Goal: Complete application form

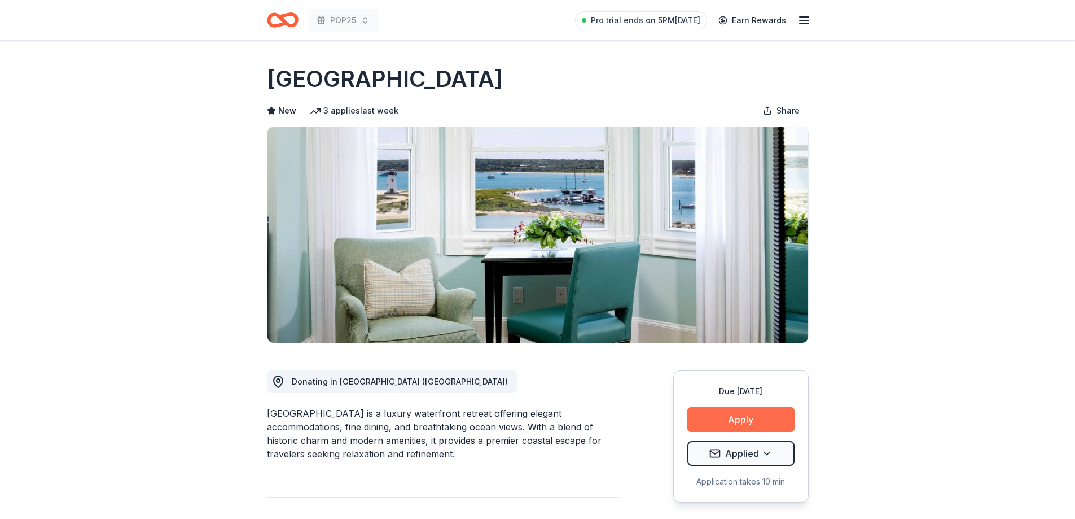
click at [742, 413] on button "Apply" at bounding box center [740, 419] width 107 height 25
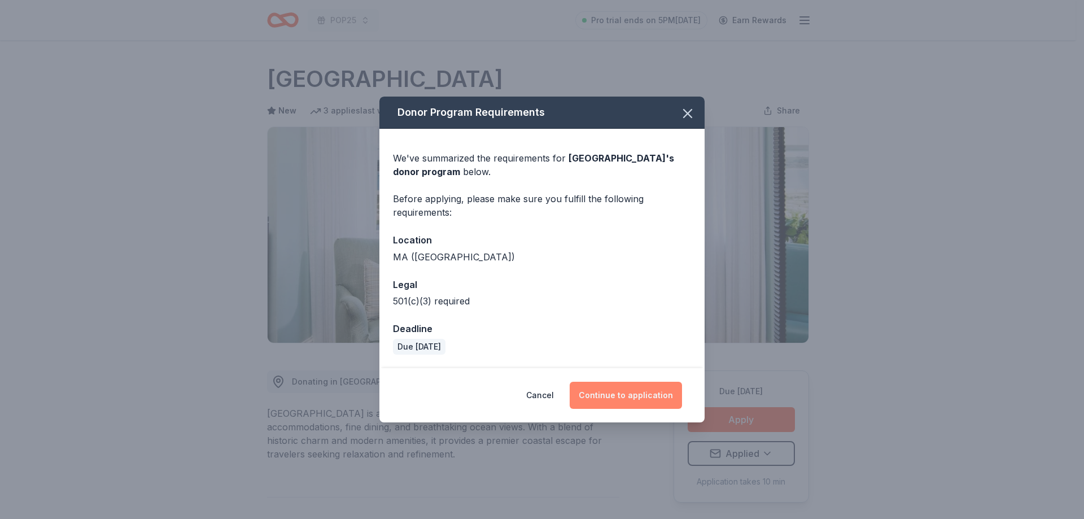
click at [614, 392] on button "Continue to application" at bounding box center [625, 395] width 112 height 27
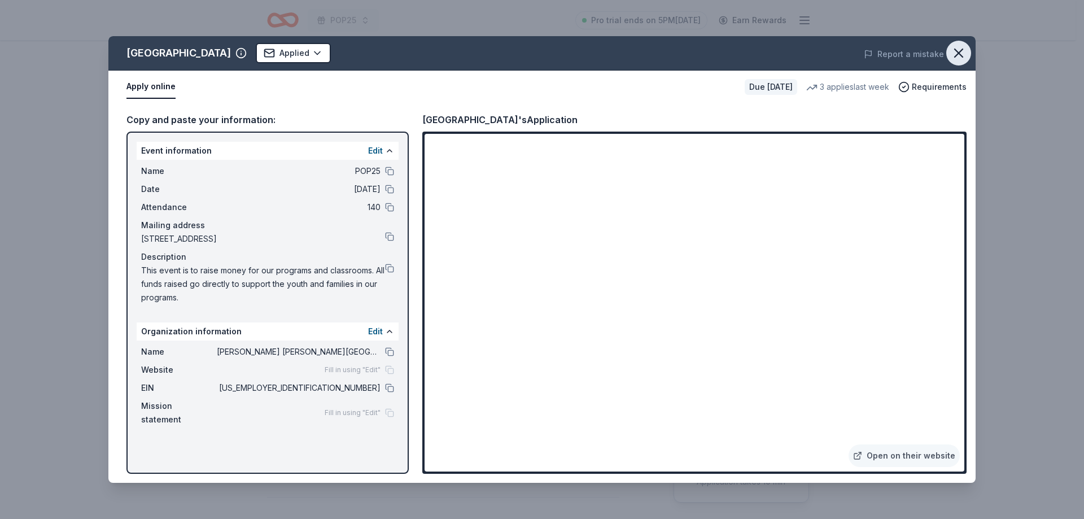
click at [958, 47] on icon "button" at bounding box center [958, 53] width 16 height 16
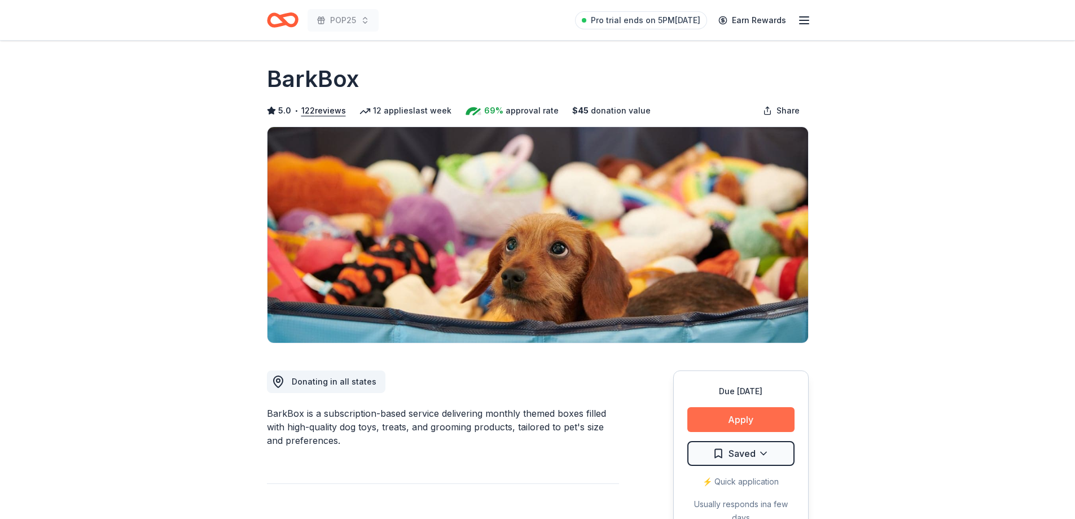
click at [757, 422] on button "Apply" at bounding box center [740, 419] width 107 height 25
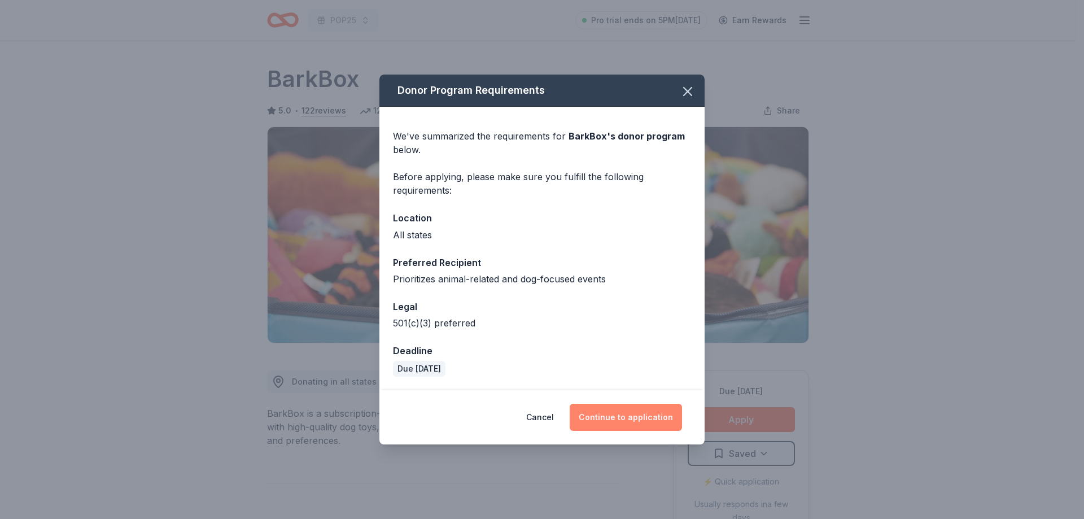
click at [632, 421] on button "Continue to application" at bounding box center [625, 417] width 112 height 27
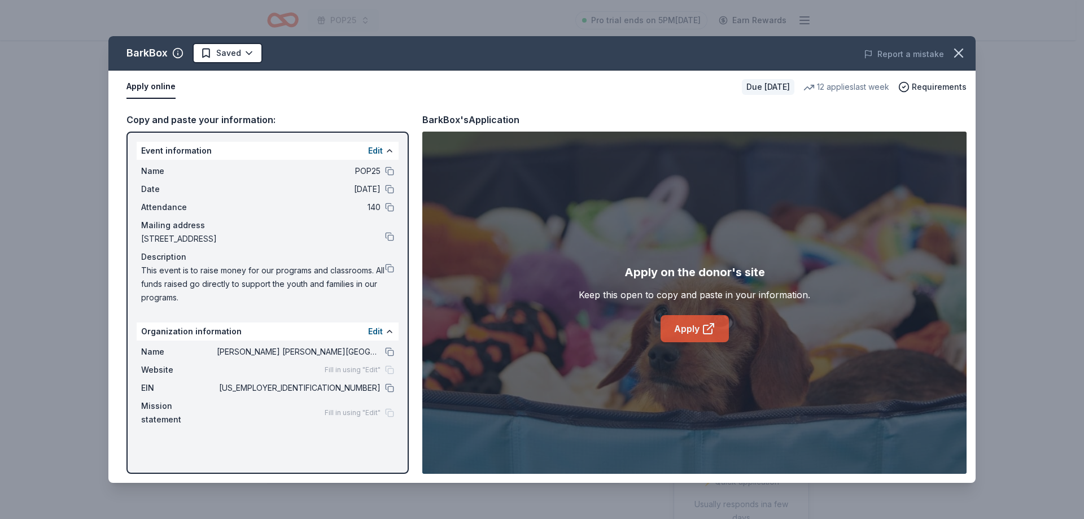
click at [699, 330] on link "Apply" at bounding box center [694, 328] width 68 height 27
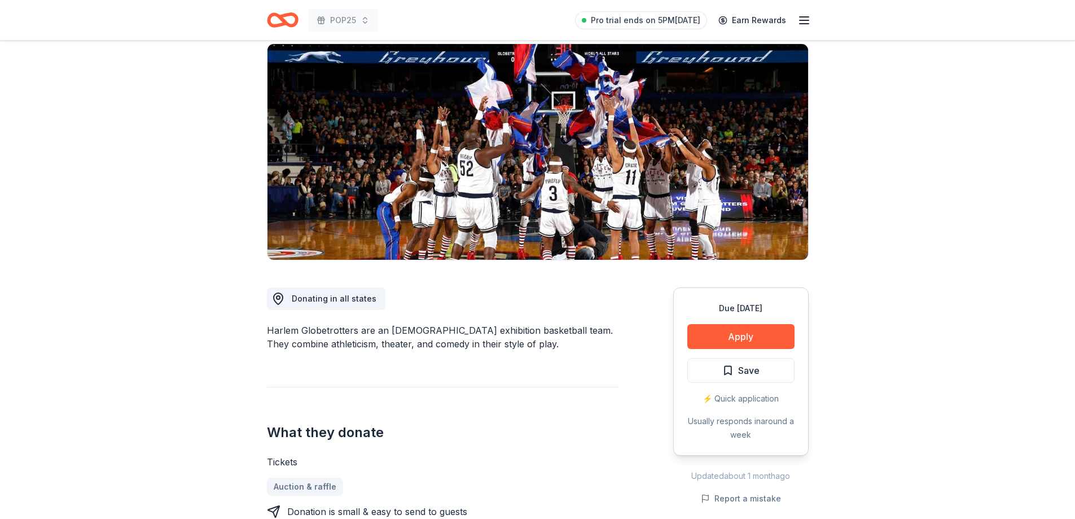
scroll to position [113, 0]
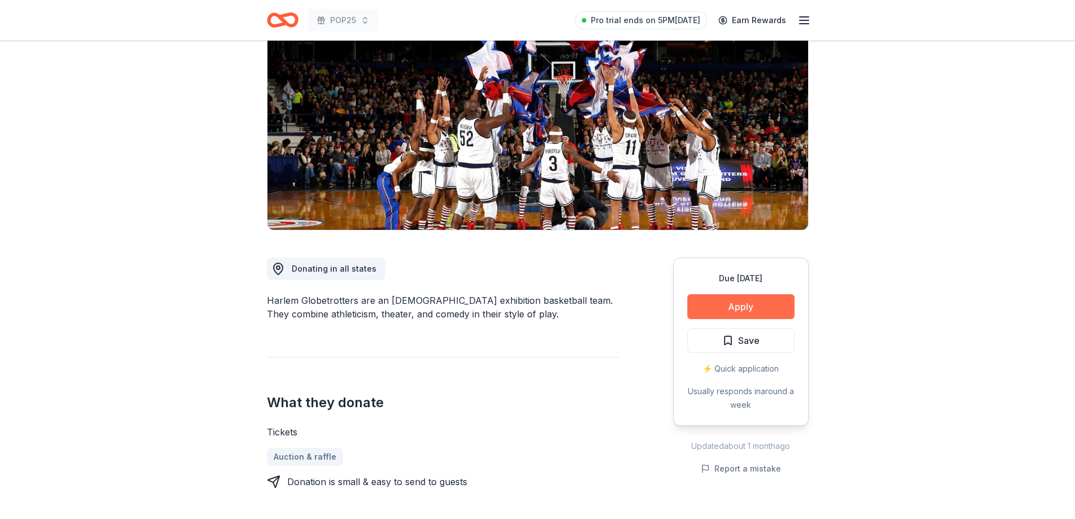
click at [730, 301] on button "Apply" at bounding box center [740, 306] width 107 height 25
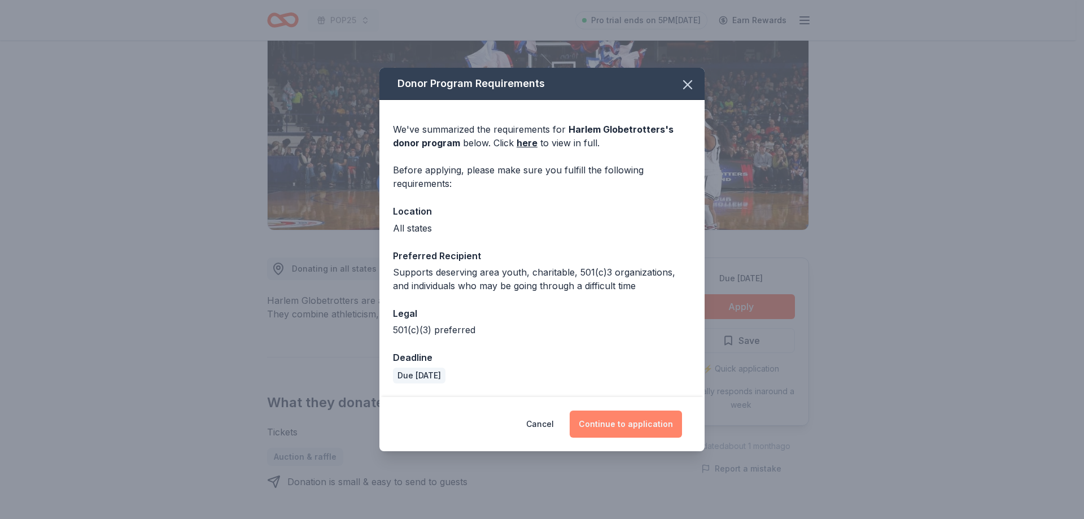
click at [607, 420] on button "Continue to application" at bounding box center [625, 423] width 112 height 27
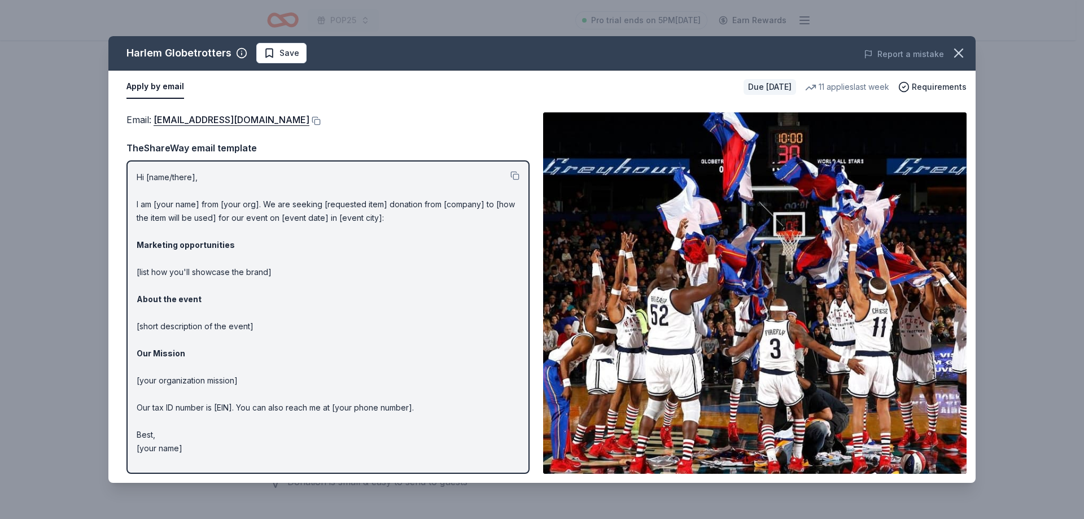
drag, startPoint x: 191, startPoint y: 455, endPoint x: 146, endPoint y: 267, distance: 193.4
click at [135, 284] on div "Hi [name/there], I am [your name] from [your org]. We are seeking [requested it…" at bounding box center [327, 316] width 403 height 313
click at [513, 178] on button at bounding box center [514, 175] width 9 height 9
click at [20, 219] on div "Harlem Globetrotters Save Report a mistake Apply by email Due [DATE] 11 applies…" at bounding box center [542, 259] width 1084 height 519
